Goal: Task Accomplishment & Management: Use online tool/utility

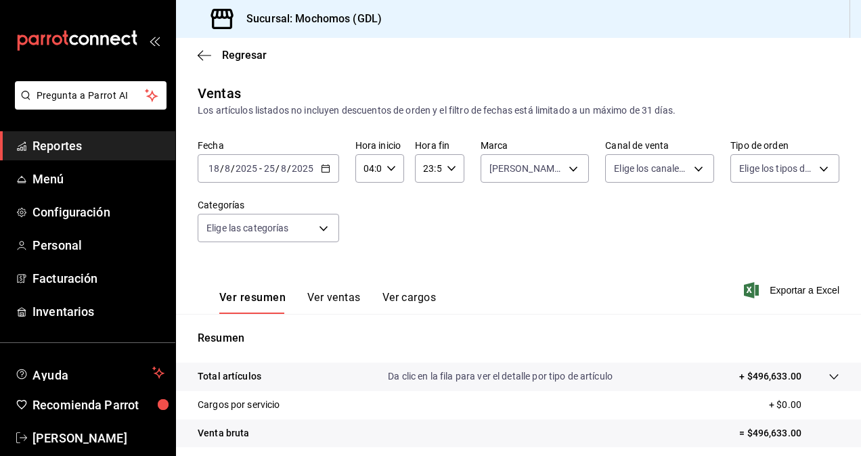
scroll to position [192, 0]
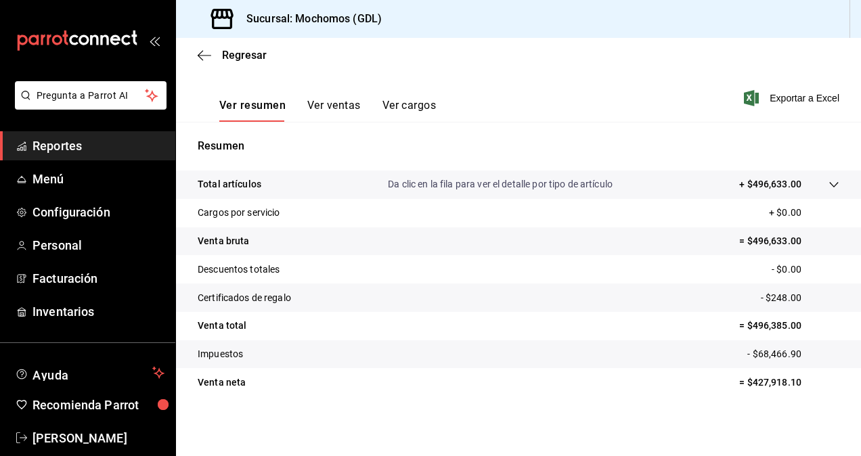
click at [193, 57] on div "Regresar" at bounding box center [518, 55] width 685 height 35
click at [202, 57] on icon "button" at bounding box center [205, 55] width 14 height 12
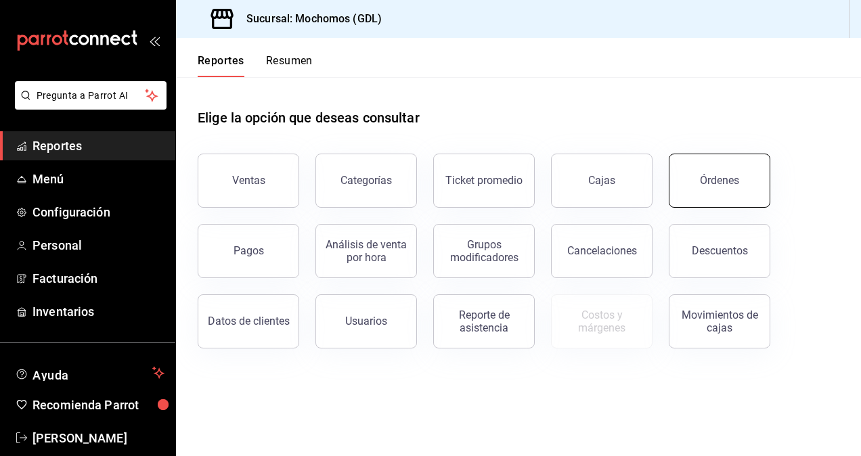
click at [715, 180] on div "Órdenes" at bounding box center [719, 180] width 39 height 13
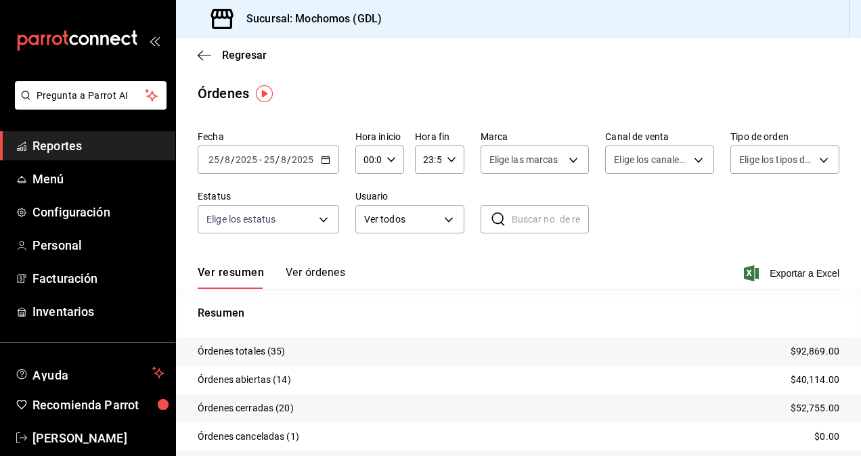
click at [291, 166] on div "[DATE] [DATE] - [DATE] [DATE]" at bounding box center [268, 160] width 141 height 28
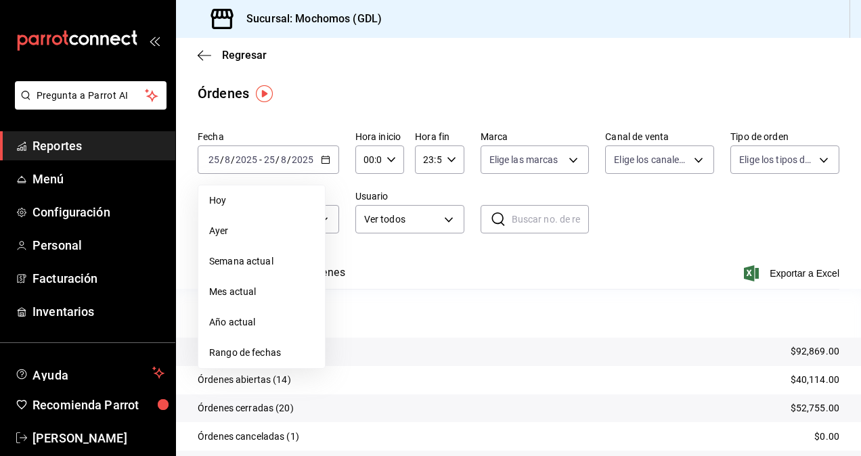
click at [246, 206] on span "Hoy" at bounding box center [261, 201] width 105 height 14
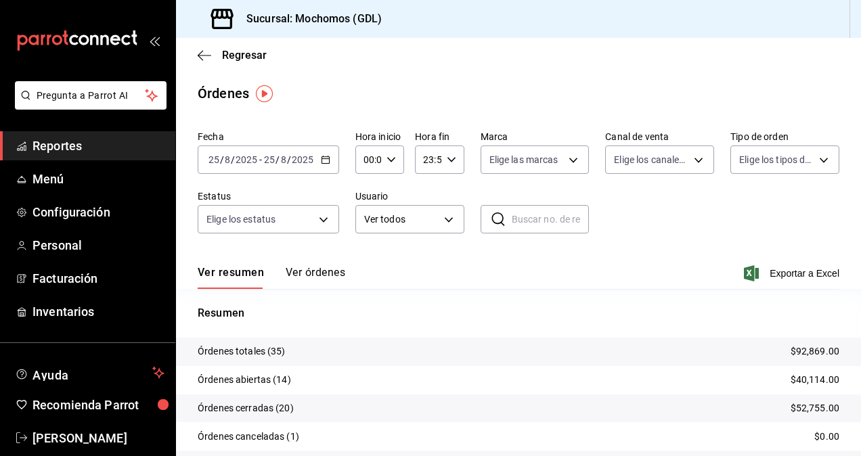
click at [395, 168] on div "00:00 Hora inicio" at bounding box center [379, 160] width 49 height 28
click at [368, 264] on span "02" at bounding box center [366, 259] width 3 height 11
click at [390, 163] on div at bounding box center [430, 228] width 861 height 456
click at [390, 163] on icon "button" at bounding box center [390, 159] width 9 height 9
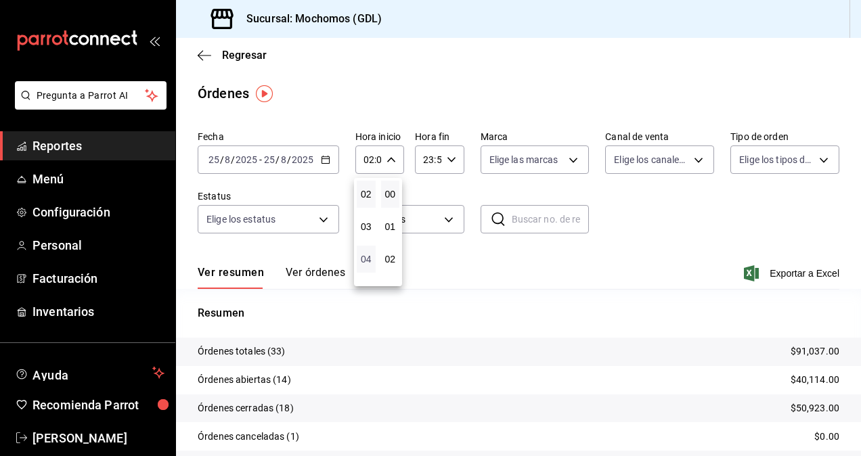
click at [368, 262] on span "04" at bounding box center [366, 259] width 3 height 11
type input "04:00"
click at [535, 169] on div at bounding box center [430, 228] width 861 height 456
click at [535, 169] on body "Pregunta a Parrot AI Reportes Menú Configuración Personal Facturación Inventari…" at bounding box center [430, 228] width 861 height 456
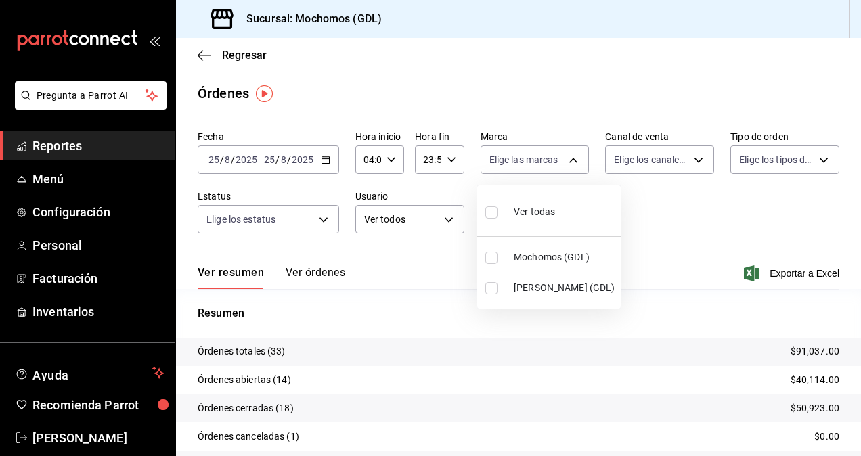
click at [497, 285] on label at bounding box center [494, 288] width 18 height 12
click at [497, 285] on input "checkbox" at bounding box center [491, 288] width 12 height 12
checkbox input "false"
click at [655, 224] on div at bounding box center [430, 228] width 861 height 456
click at [555, 168] on body "Pregunta a Parrot AI Reportes Menú Configuración Personal Facturación Inventari…" at bounding box center [430, 228] width 861 height 456
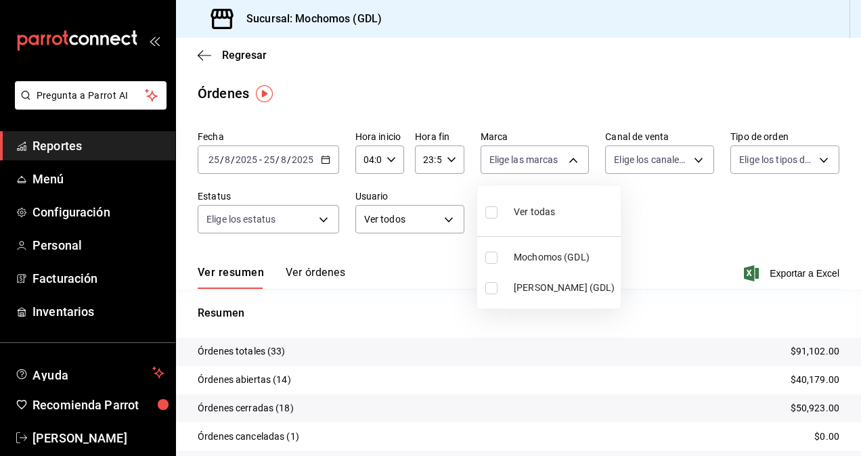
click at [493, 283] on input "checkbox" at bounding box center [491, 288] width 12 height 12
checkbox input "true"
type input "9cac9703-0c5a-4d8b-addd-5b6b571d65b9"
click at [719, 188] on div at bounding box center [430, 228] width 861 height 456
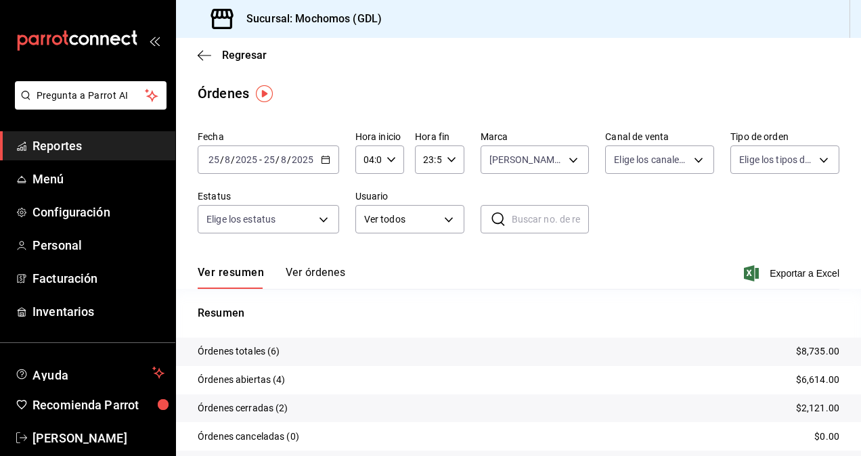
click at [326, 162] on icon "button" at bounding box center [325, 159] width 9 height 9
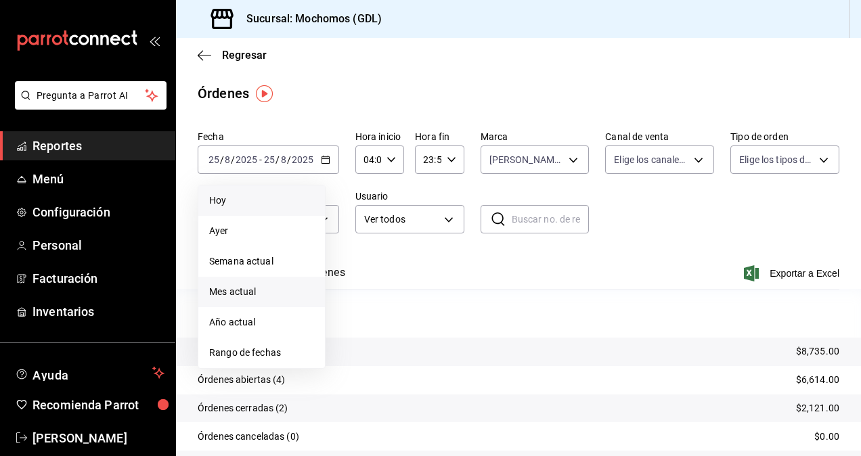
click at [273, 286] on span "Mes actual" at bounding box center [261, 292] width 105 height 14
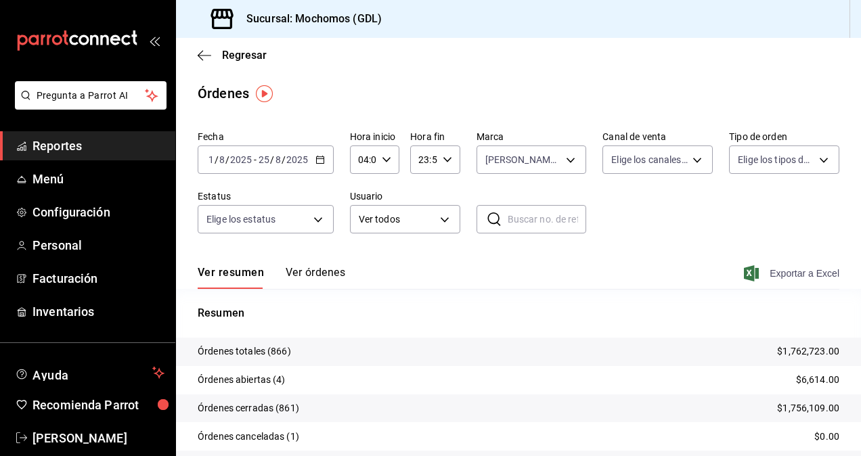
click at [776, 273] on span "Exportar a Excel" at bounding box center [793, 273] width 93 height 16
click at [203, 52] on icon "button" at bounding box center [205, 55] width 14 height 12
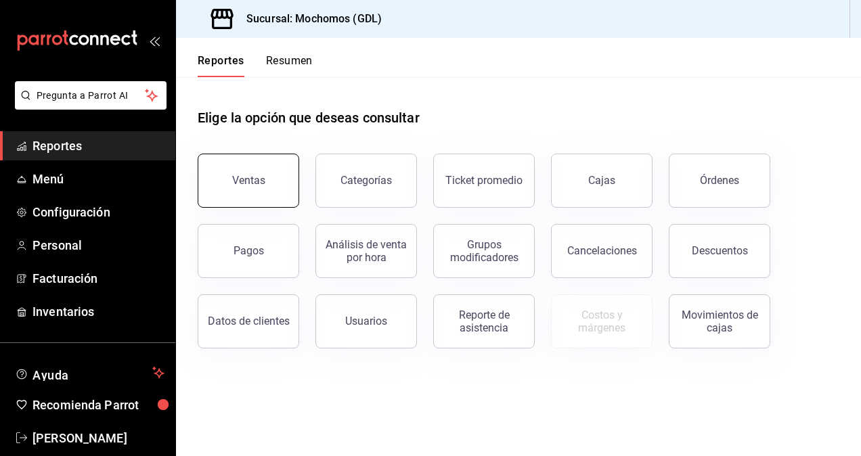
click at [280, 186] on button "Ventas" at bounding box center [249, 181] width 102 height 54
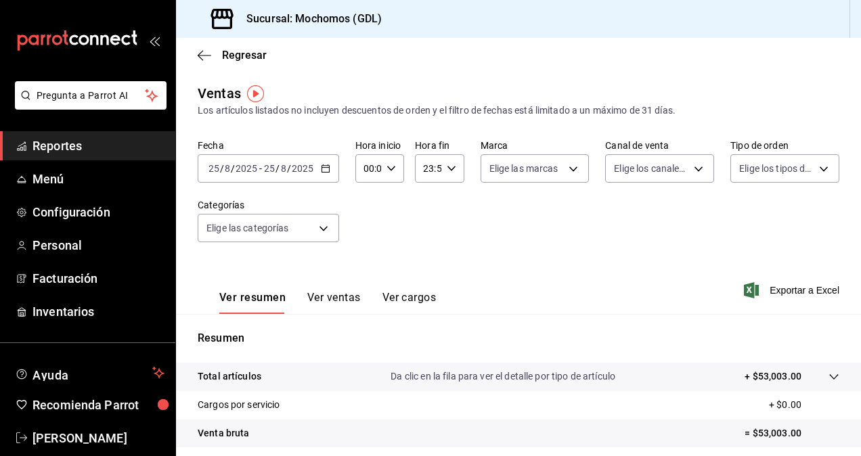
click at [307, 168] on input "2025" at bounding box center [302, 168] width 23 height 11
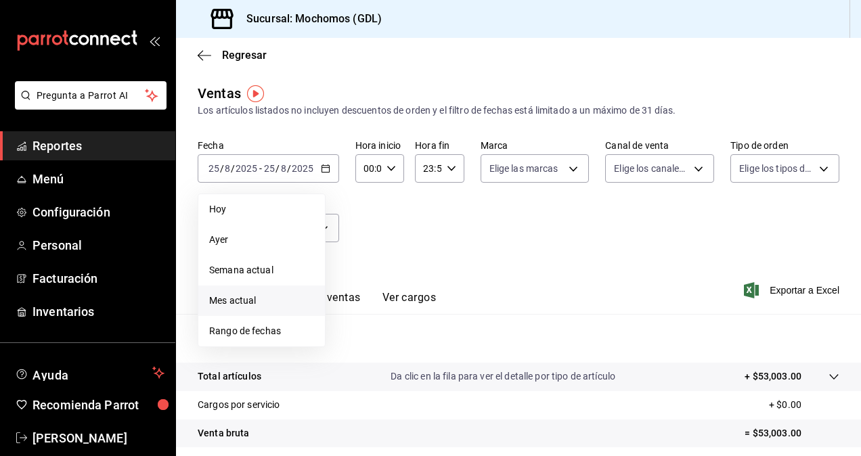
click at [269, 298] on span "Mes actual" at bounding box center [261, 301] width 105 height 14
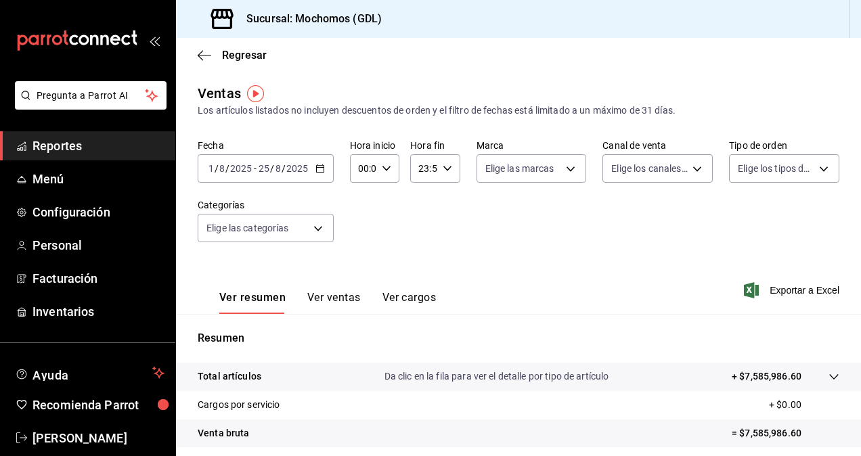
click at [383, 171] on icon "button" at bounding box center [386, 168] width 9 height 9
click at [359, 265] on span "02" at bounding box center [360, 268] width 3 height 11
click at [383, 159] on div at bounding box center [430, 228] width 861 height 456
click at [383, 159] on div "02:00 Hora inicio" at bounding box center [374, 168] width 49 height 28
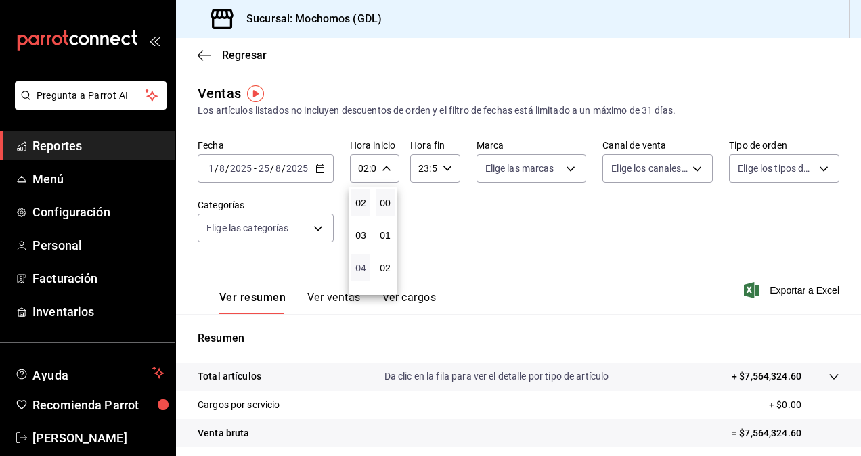
click at [361, 271] on span "04" at bounding box center [360, 268] width 3 height 11
type input "04:00"
click at [528, 166] on div at bounding box center [430, 228] width 861 height 456
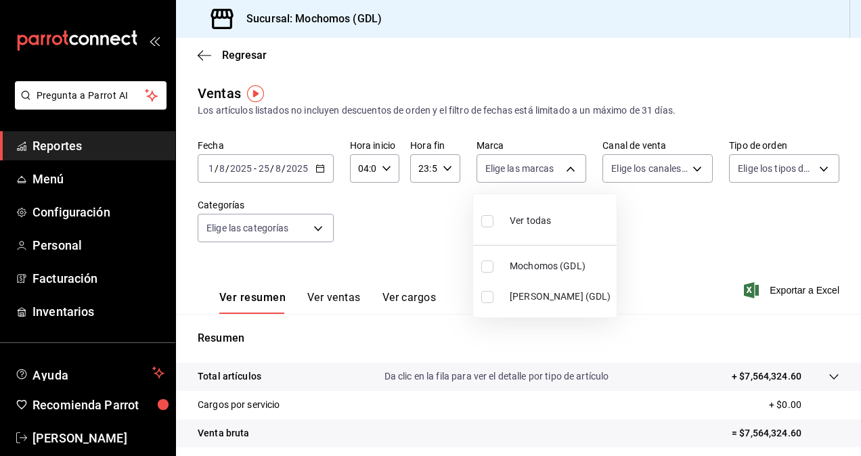
click at [528, 166] on body "Pregunta a Parrot AI Reportes Menú Configuración Personal Facturación Inventari…" at bounding box center [430, 228] width 861 height 456
click at [490, 299] on input "checkbox" at bounding box center [487, 297] width 12 height 12
checkbox input "true"
type input "9cac9703-0c5a-4d8b-addd-5b6b571d65b9"
click at [659, 240] on div at bounding box center [430, 228] width 861 height 456
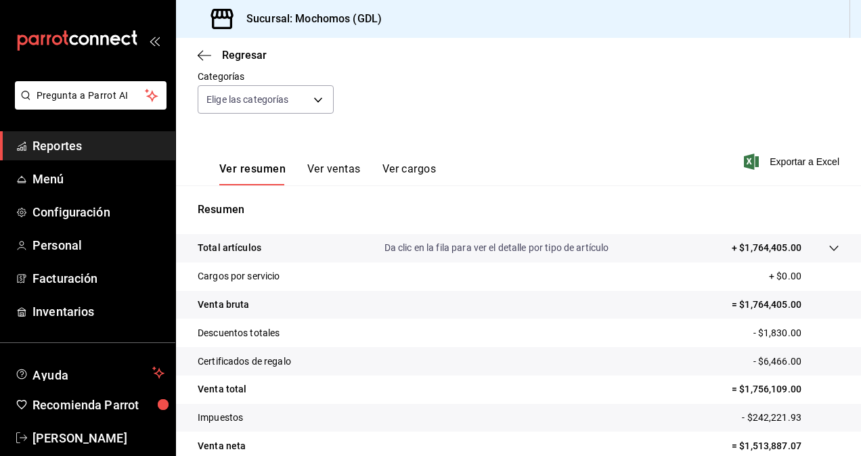
scroll to position [119, 0]
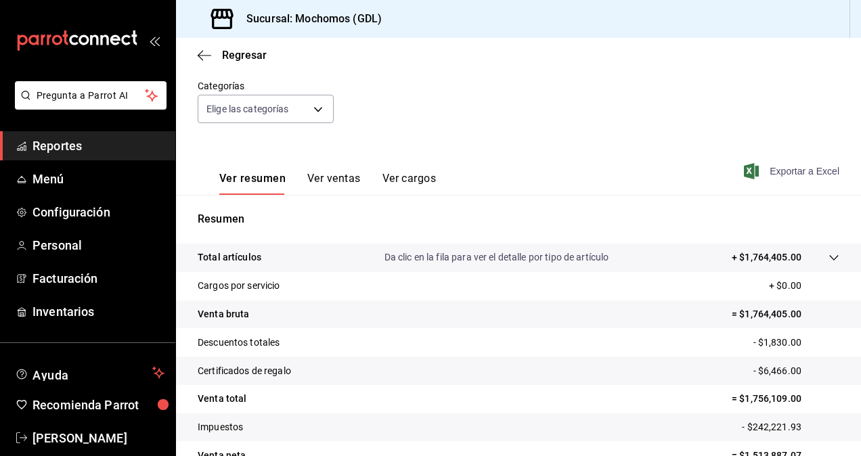
click at [786, 168] on span "Exportar a Excel" at bounding box center [793, 171] width 93 height 16
